Goal: Task Accomplishment & Management: Manage account settings

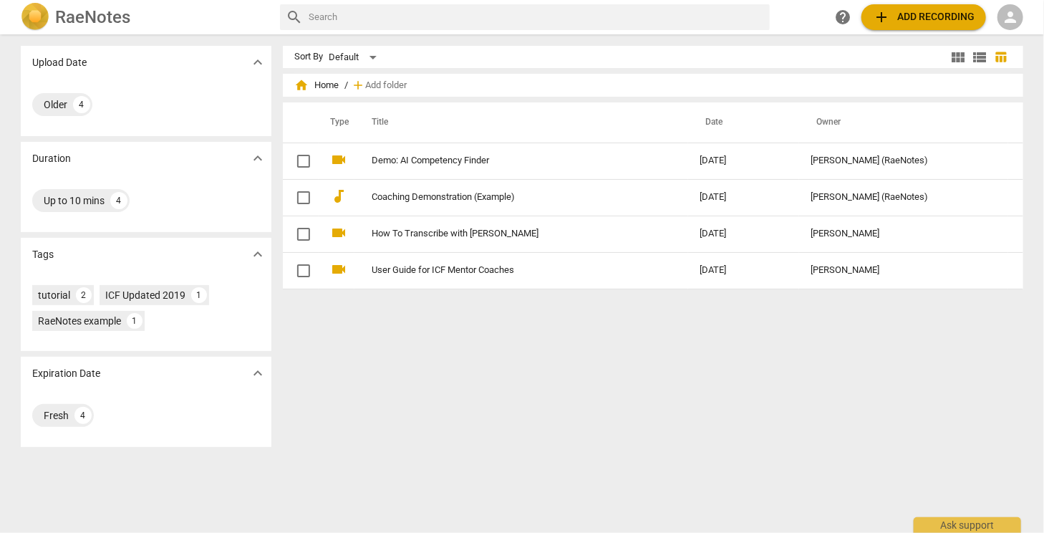
click at [45, 20] on img at bounding box center [35, 17] width 29 height 29
click at [104, 16] on h2 "RaeNotes" at bounding box center [92, 17] width 75 height 20
click at [1014, 19] on span "person" at bounding box center [1010, 17] width 17 height 17
click at [1008, 34] on li "Login" at bounding box center [1008, 34] width 52 height 34
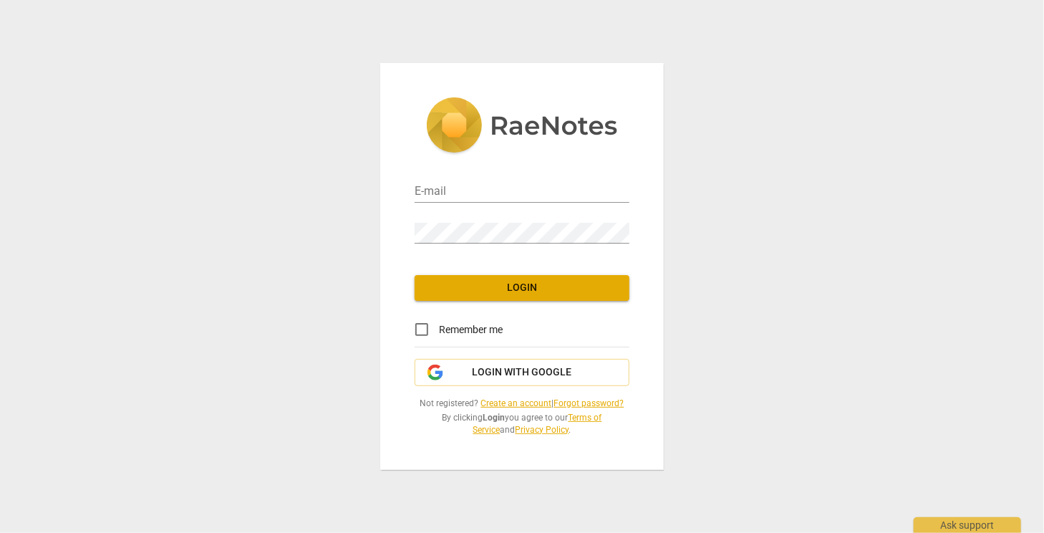
type input "[PERSON_NAME][EMAIL_ADDRESS][PERSON_NAME][DOMAIN_NAME]"
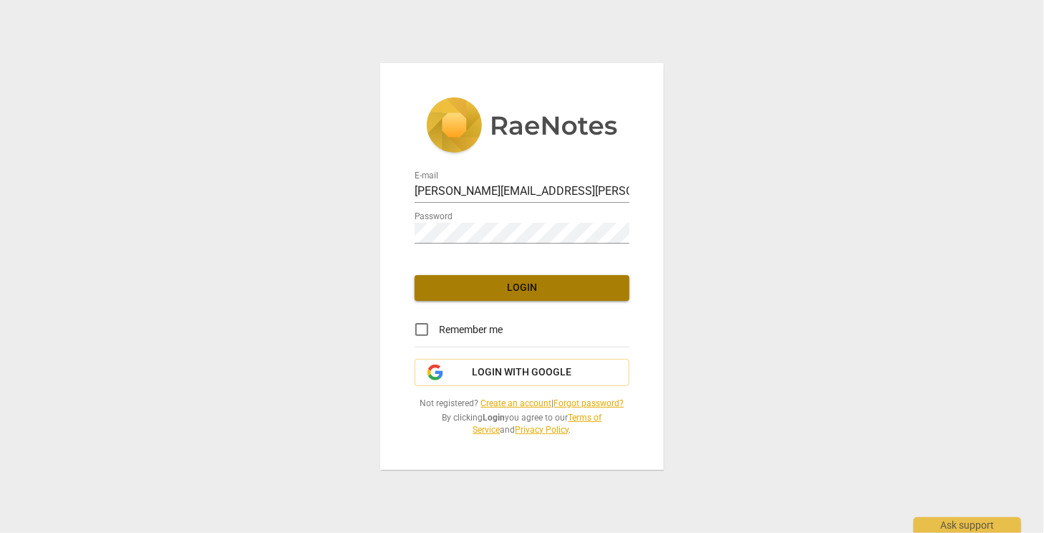
click at [516, 289] on span "Login" at bounding box center [522, 288] width 192 height 14
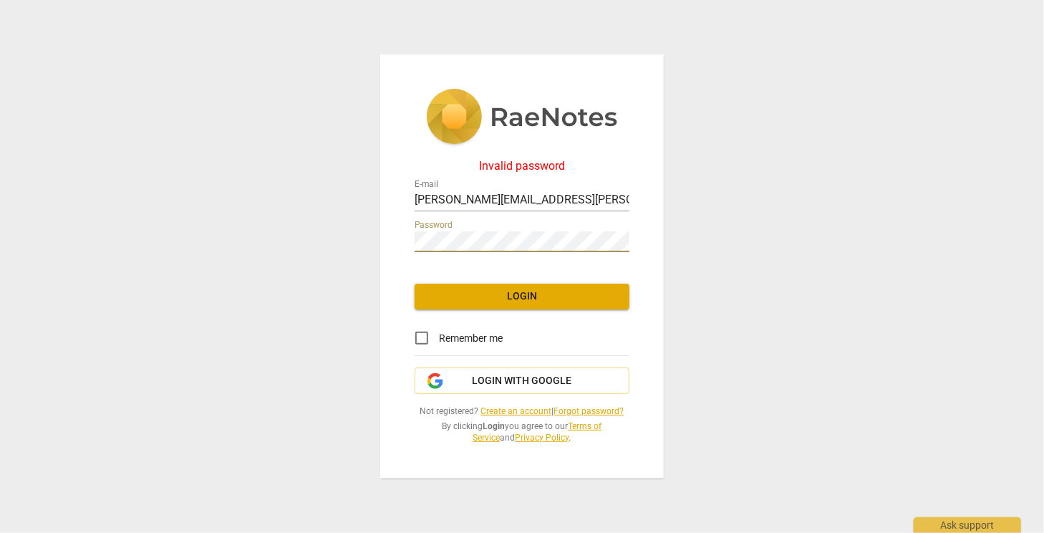
click at [245, 177] on div "Invalid password E-mail charlene.kushner@gmail.com Password Login Remember me L…" at bounding box center [522, 266] width 1044 height 533
click at [753, 242] on div "Invalid password E-mail charlene.kushner@gmail.com Password Login Remember me L…" at bounding box center [522, 266] width 1044 height 533
click at [496, 344] on span "Remember me" at bounding box center [471, 338] width 64 height 15
click at [439, 344] on input "Remember me" at bounding box center [422, 338] width 34 height 34
checkbox input "true"
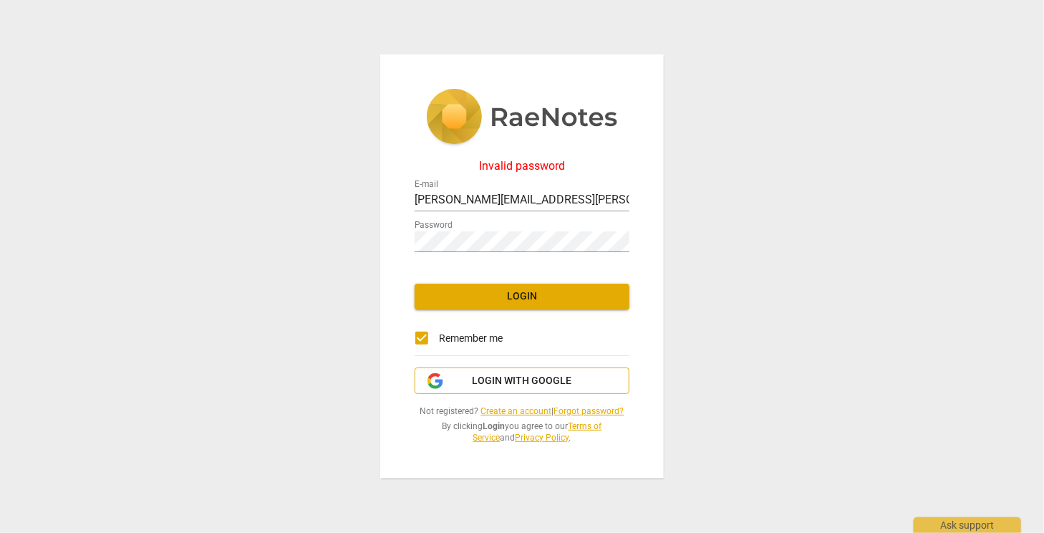
click at [513, 381] on span "Login with Google" at bounding box center [523, 381] width 100 height 14
click at [513, 380] on span "Login with Google" at bounding box center [523, 381] width 100 height 14
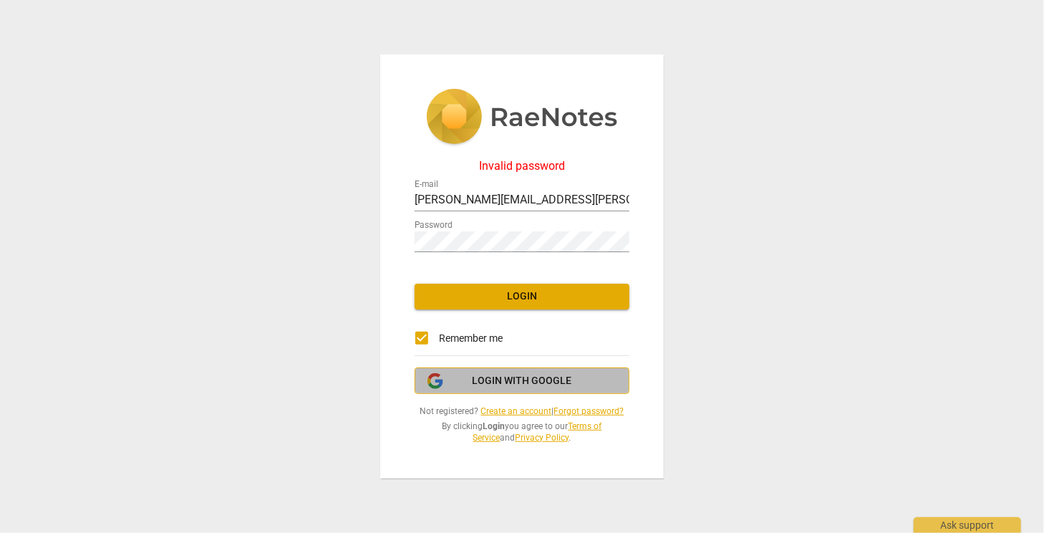
click at [516, 377] on span "Login with Google" at bounding box center [523, 381] width 100 height 14
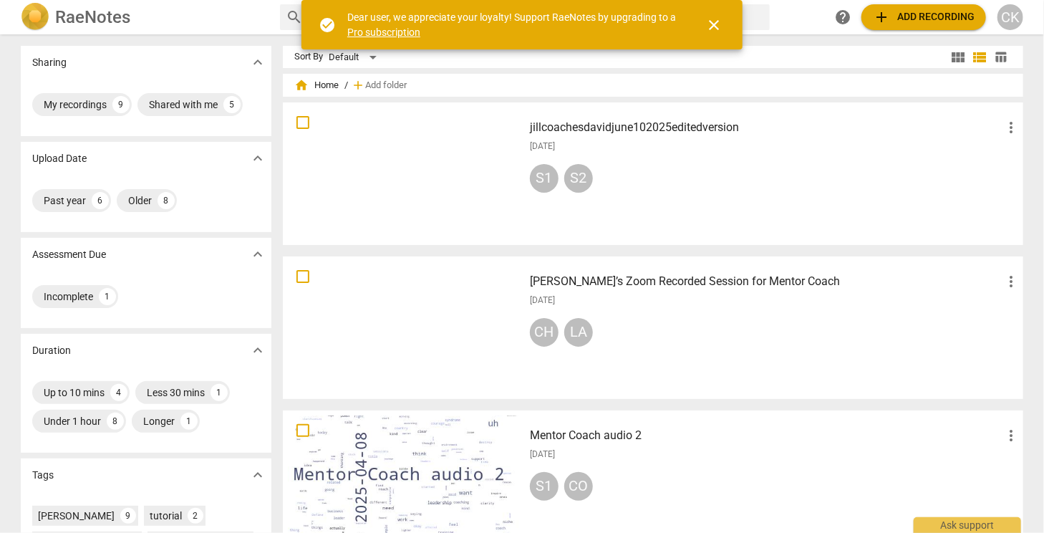
click at [398, 30] on link "Pro subscription" at bounding box center [383, 31] width 73 height 11
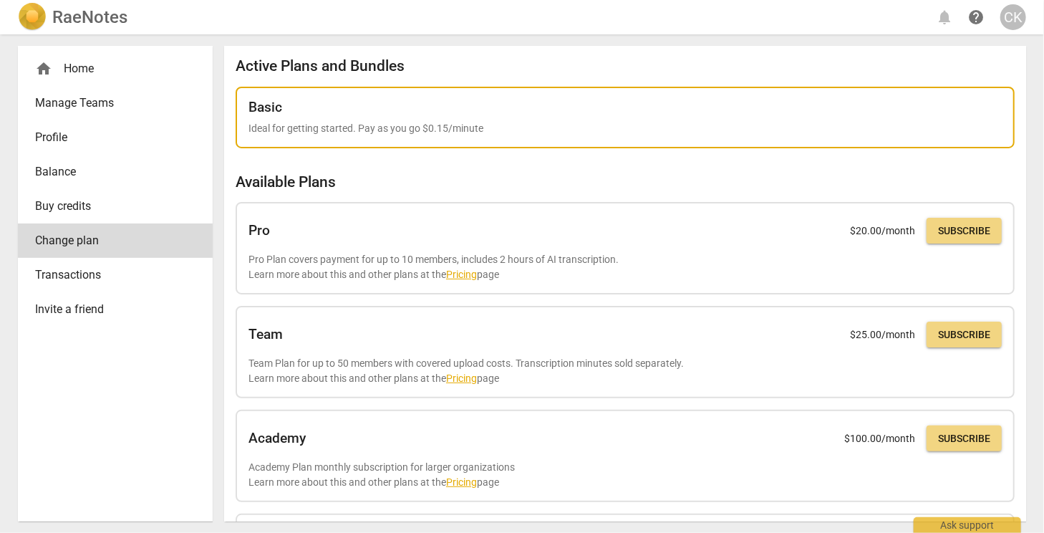
click at [387, 131] on p "Ideal for getting started. Pay as you go $0.15/minute" at bounding box center [624, 128] width 753 height 15
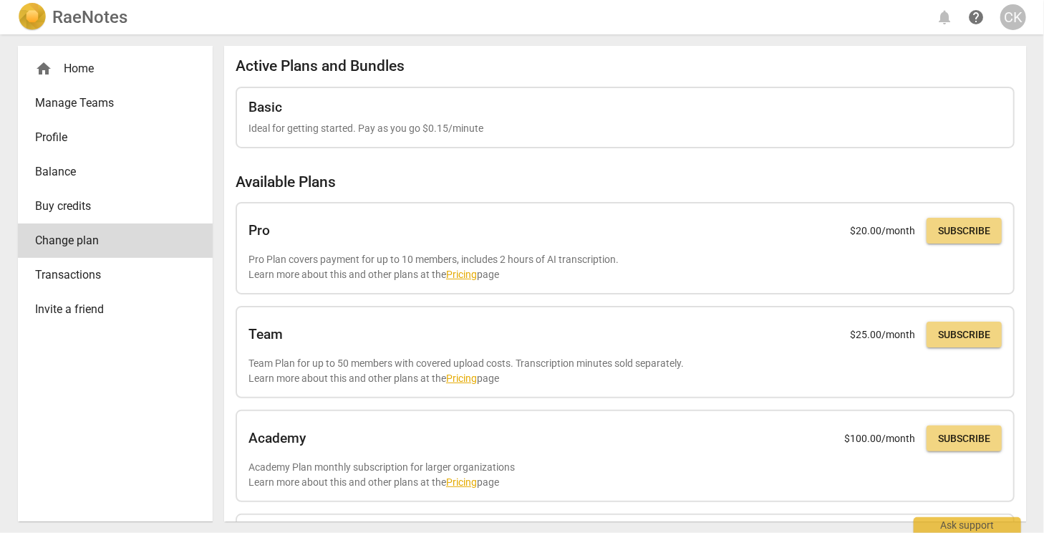
click at [46, 136] on span "Profile" at bounding box center [109, 137] width 149 height 17
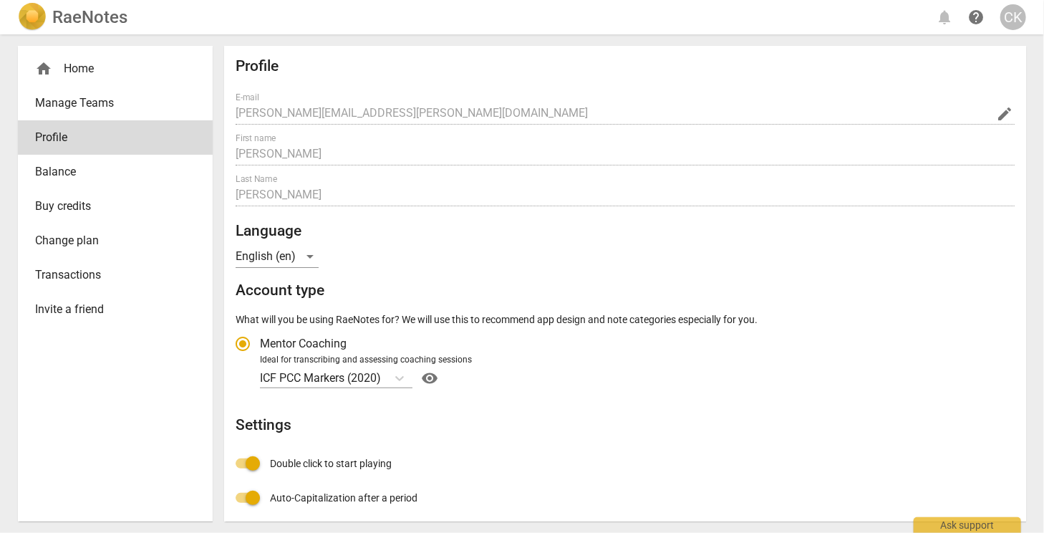
radio input "false"
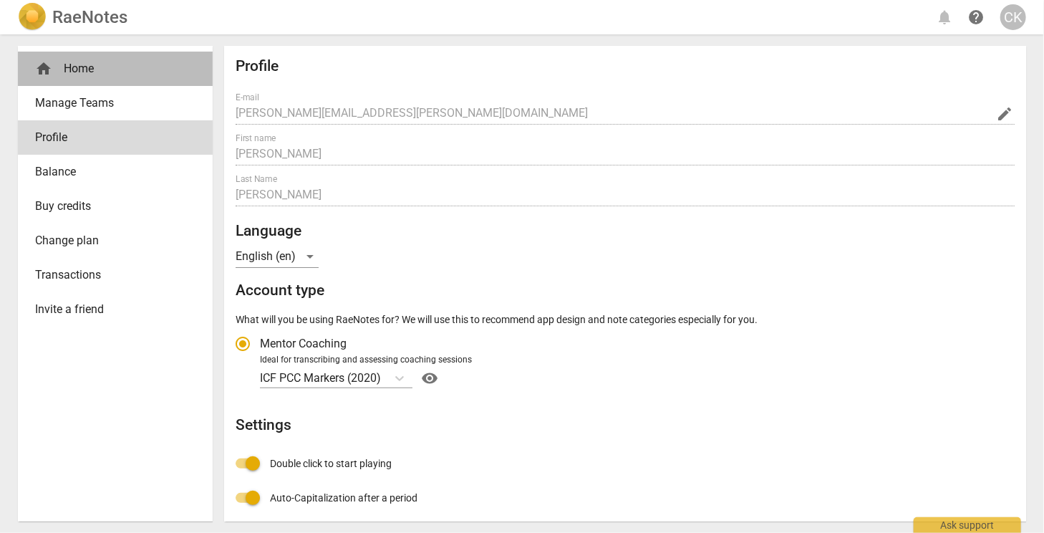
click at [70, 73] on div "home Home" at bounding box center [109, 68] width 149 height 17
